Goal: Book appointment/travel/reservation

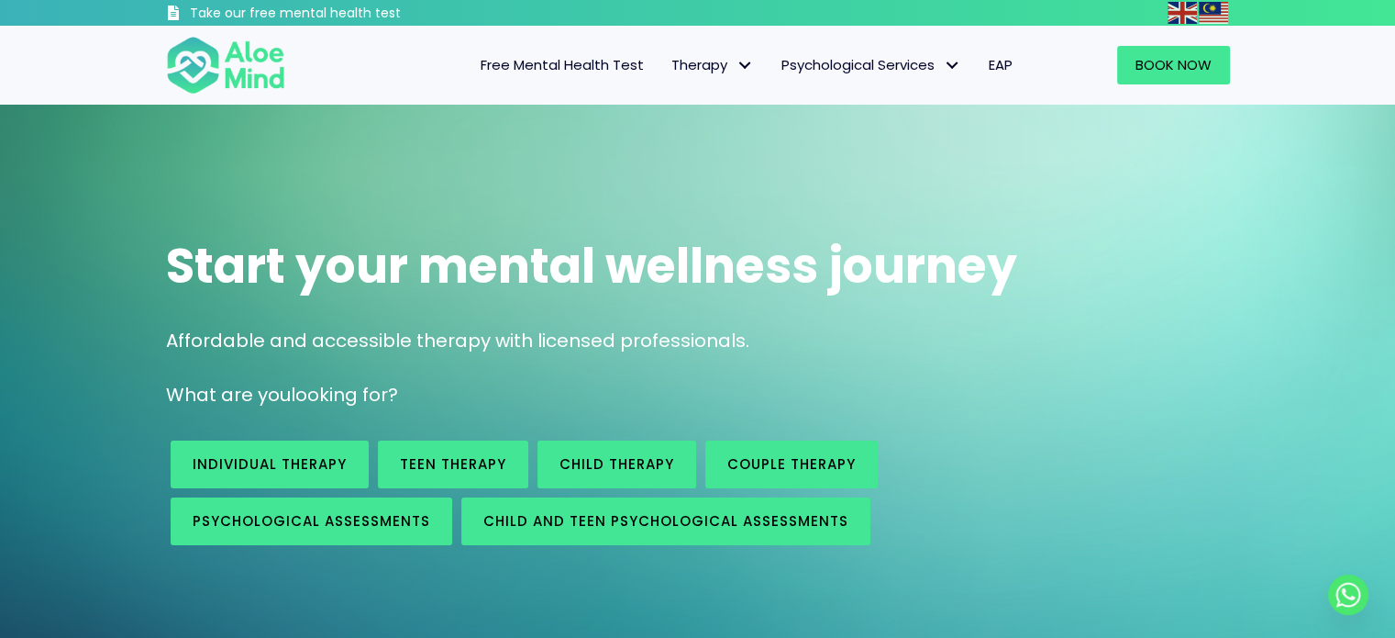
click at [1367, 304] on div "Start your mental wellness journey Affordable and accessible therapy with licen…" at bounding box center [697, 387] width 1395 height 564
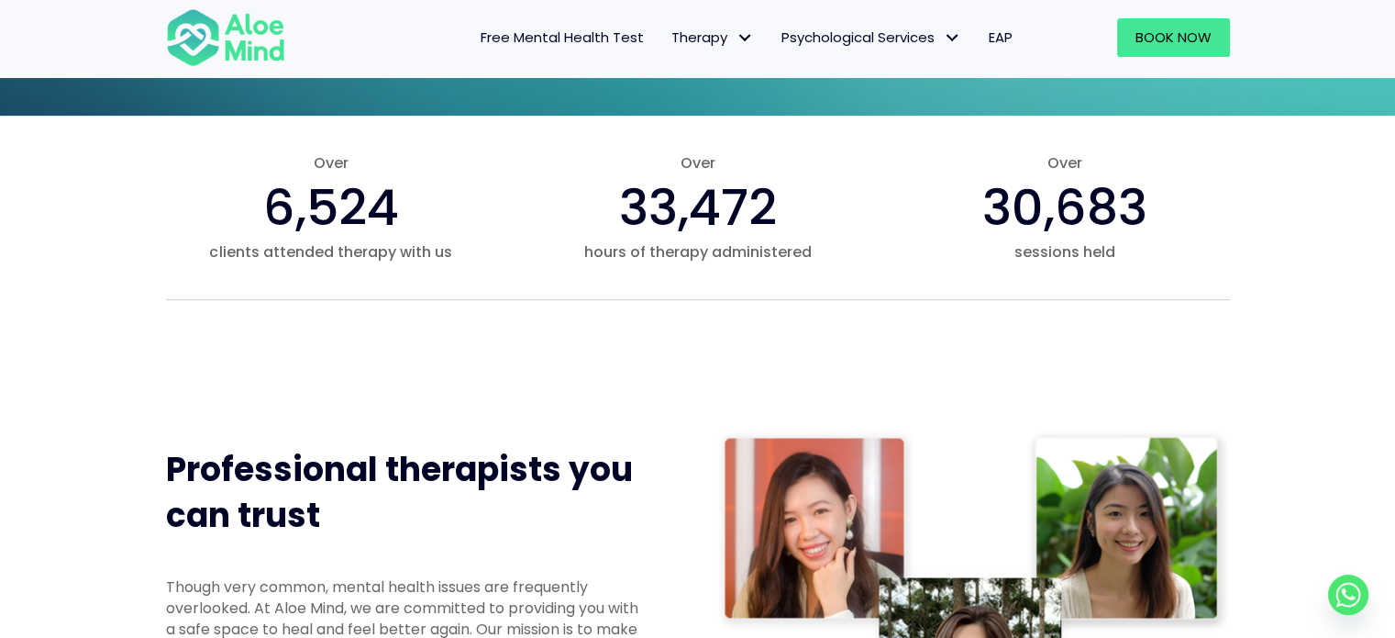
scroll to position [1101, 0]
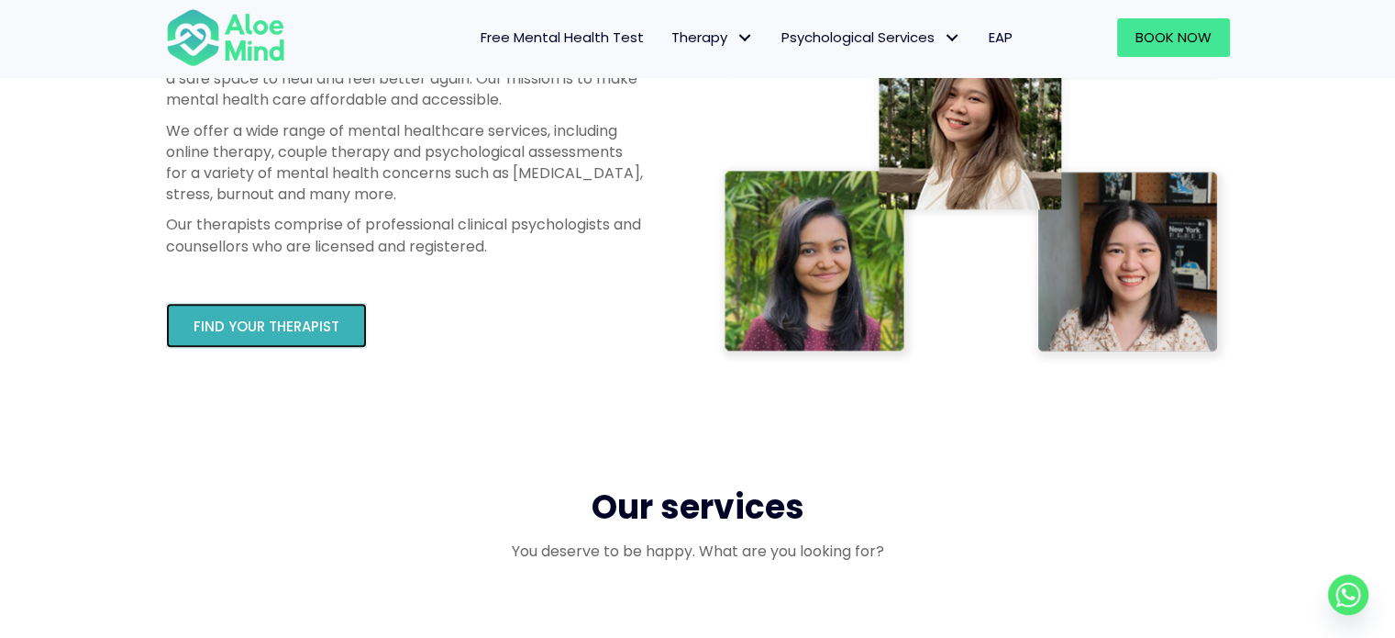
click at [312, 335] on span "Find your therapist" at bounding box center [267, 325] width 146 height 19
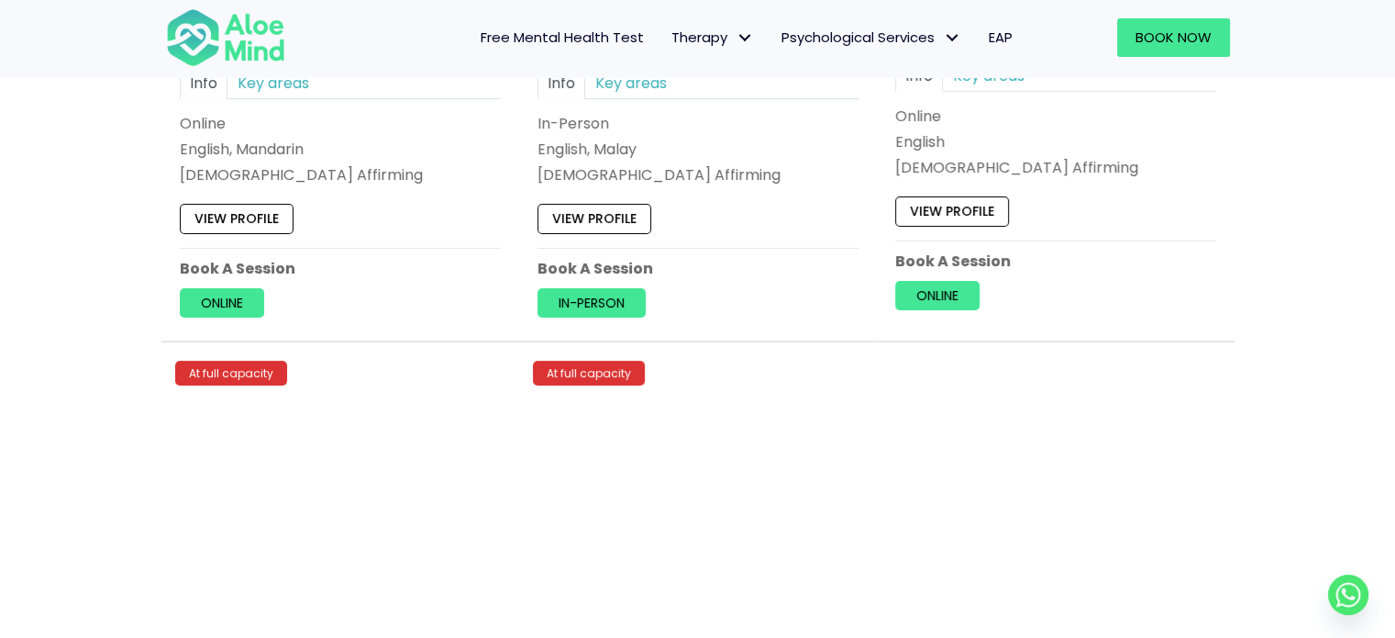
scroll to position [7614, 0]
